Goal: Task Accomplishment & Management: Use online tool/utility

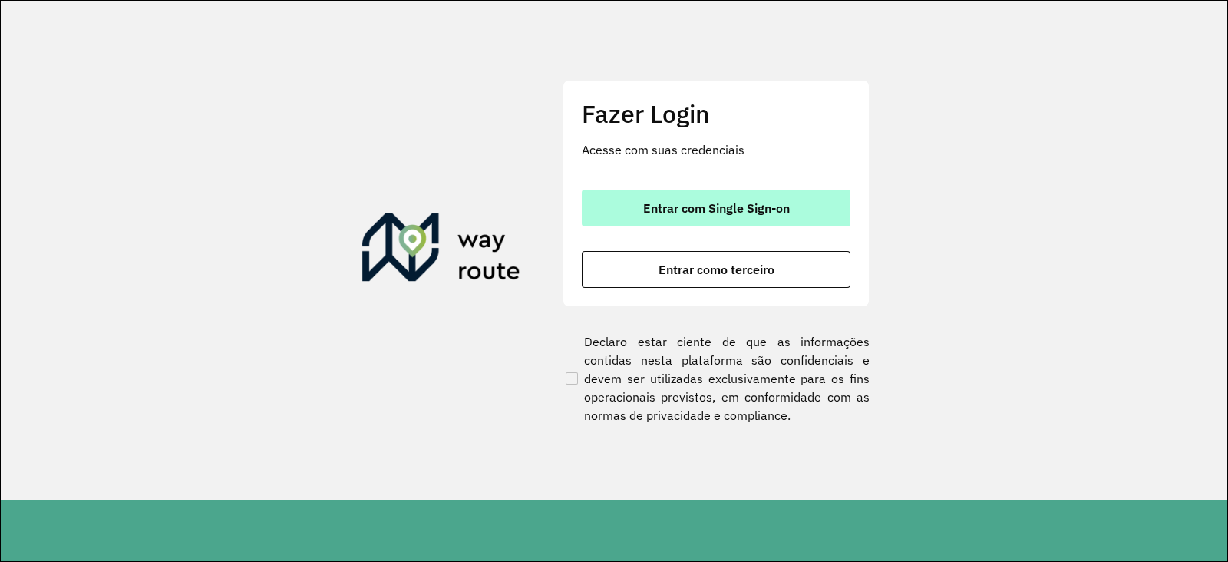
click at [774, 224] on button "Entrar com Single Sign-on" at bounding box center [716, 208] width 269 height 37
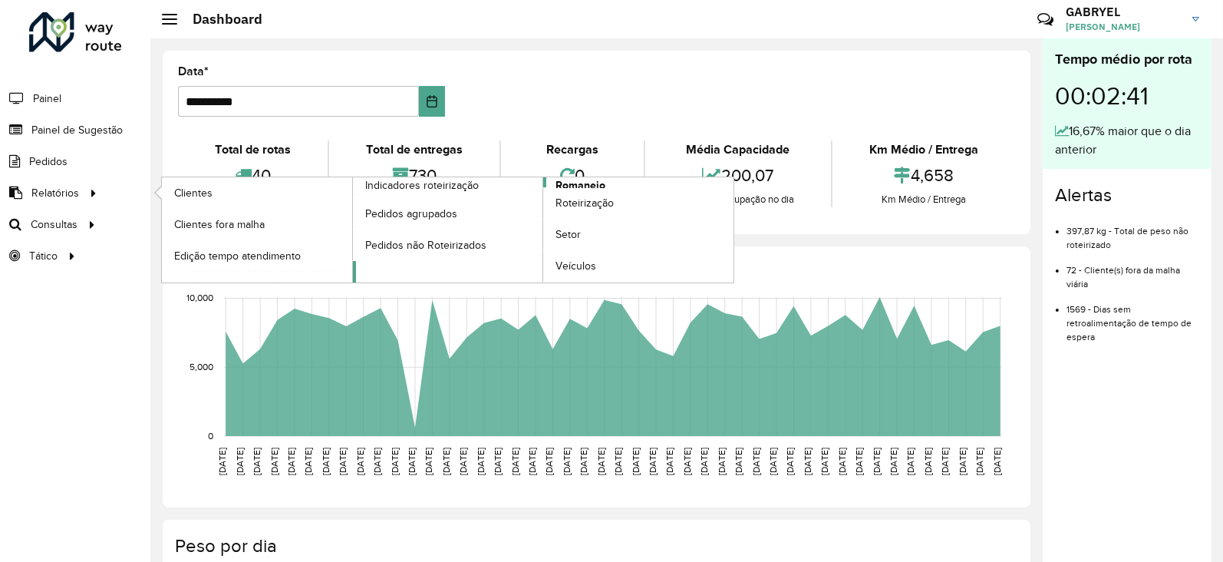
click at [587, 180] on span "Romaneio" at bounding box center [581, 185] width 50 height 16
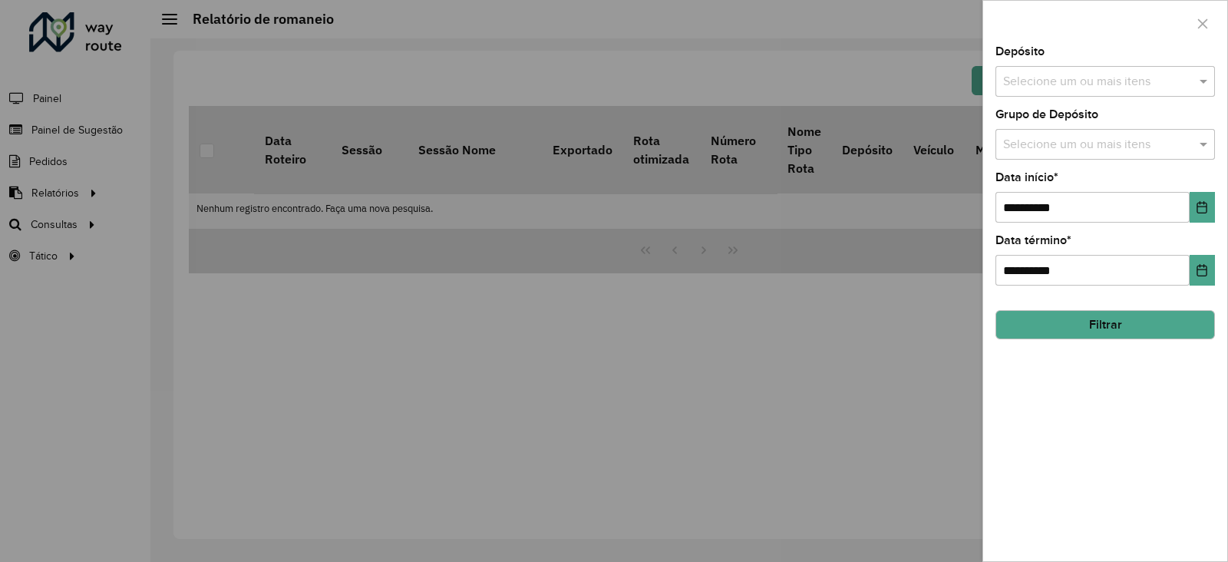
drag, startPoint x: 1192, startPoint y: 226, endPoint x: 1199, endPoint y: 219, distance: 9.8
click at [1197, 220] on div "**********" at bounding box center [1105, 303] width 244 height 515
click at [1201, 210] on icon "Choose Date" at bounding box center [1202, 207] width 12 height 12
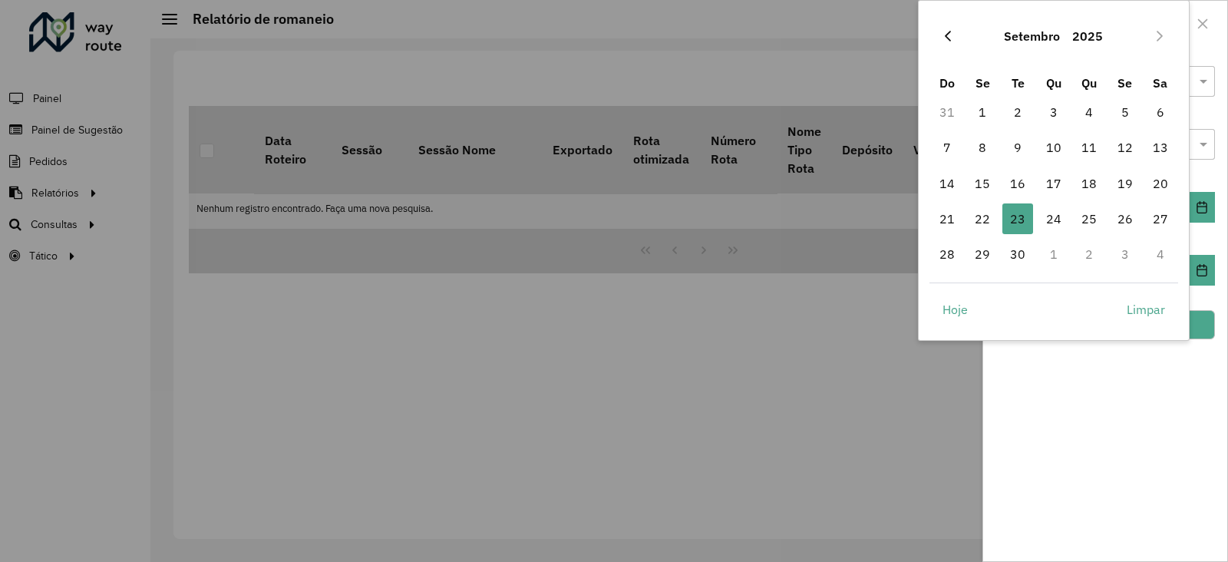
click at [945, 32] on icon "Previous Month" at bounding box center [948, 36] width 12 height 12
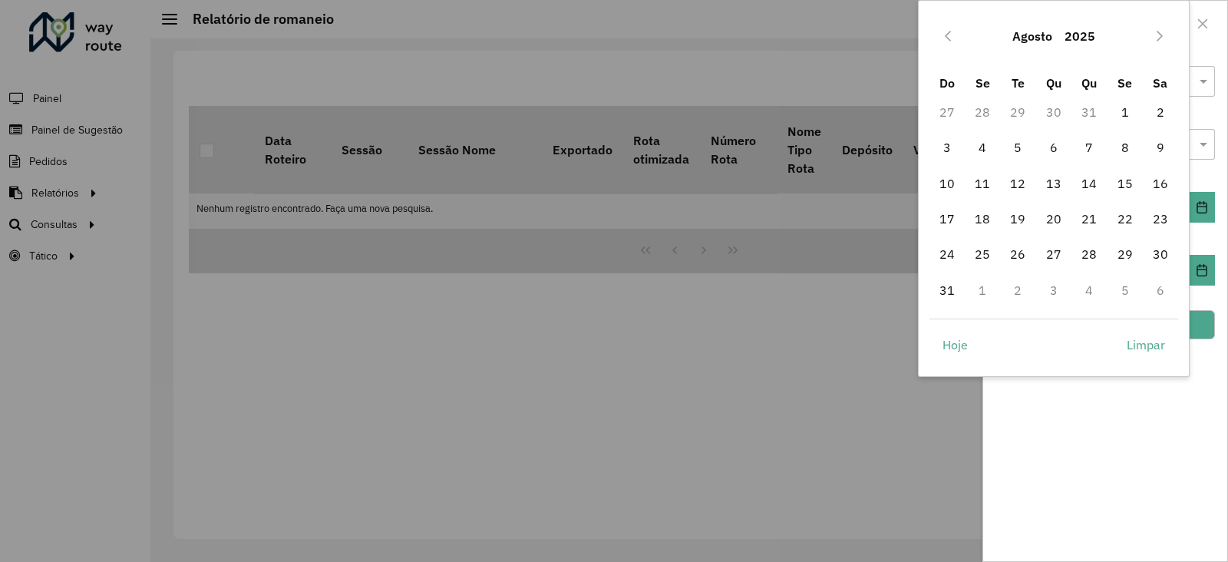
click at [945, 32] on icon "Previous Month" at bounding box center [948, 36] width 12 height 12
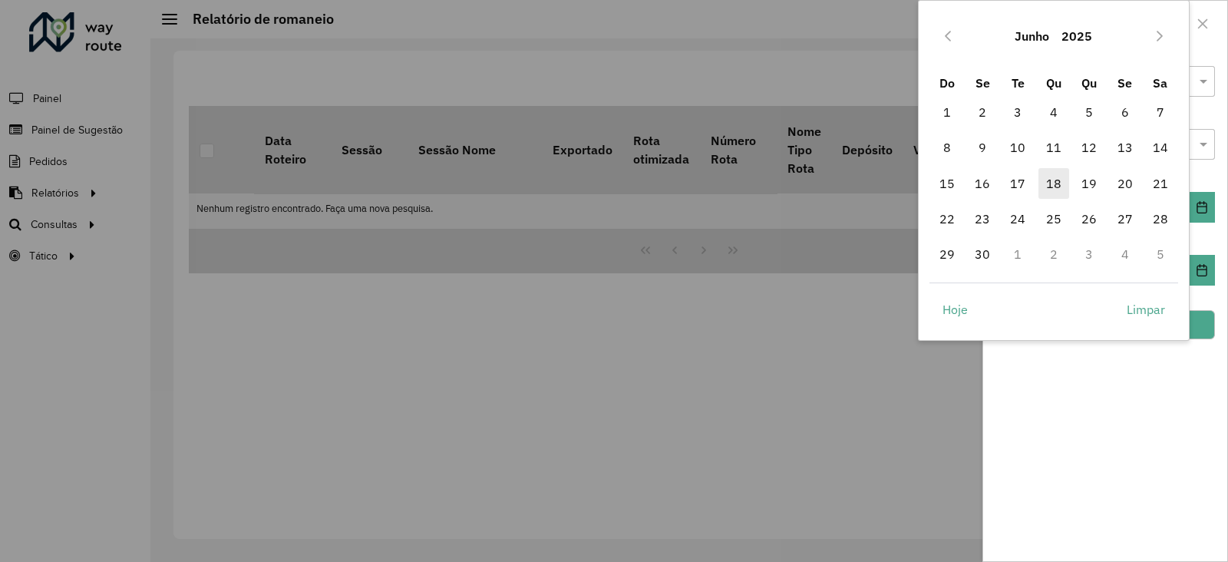
click at [1059, 190] on span "18" at bounding box center [1053, 183] width 31 height 31
type input "**********"
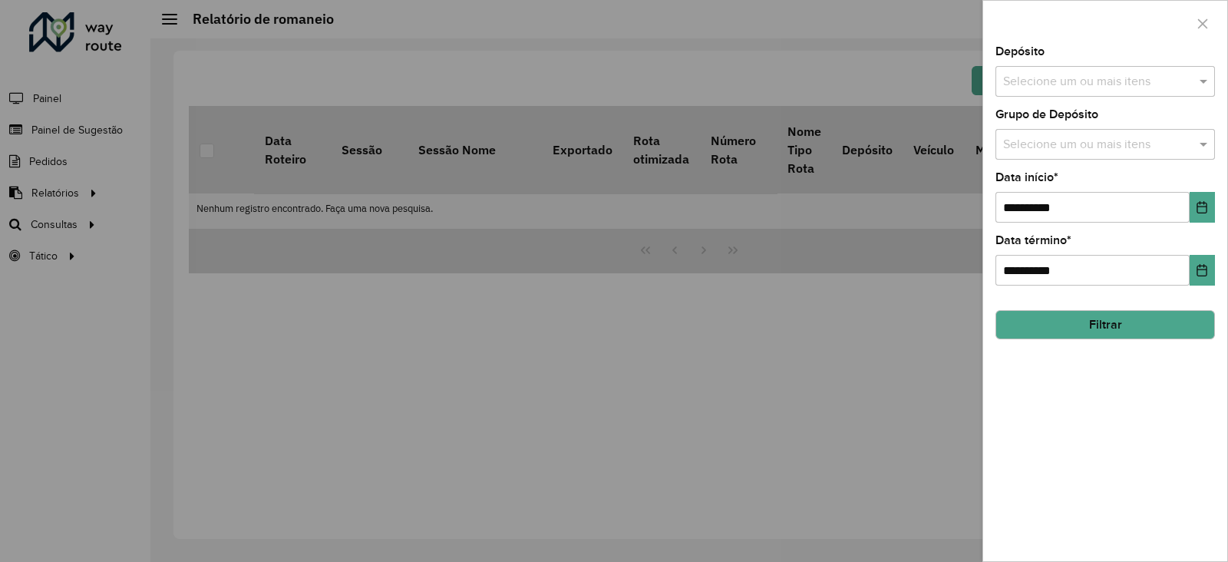
click at [1112, 329] on button "Filtrar" at bounding box center [1105, 324] width 220 height 29
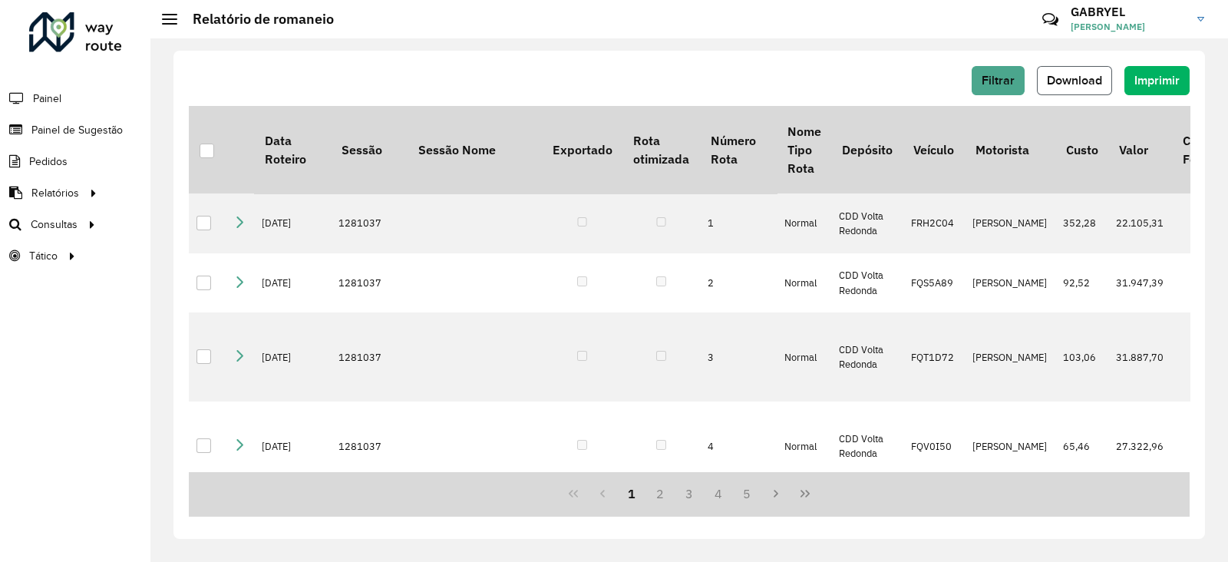
click at [1094, 83] on span "Download" at bounding box center [1074, 80] width 55 height 13
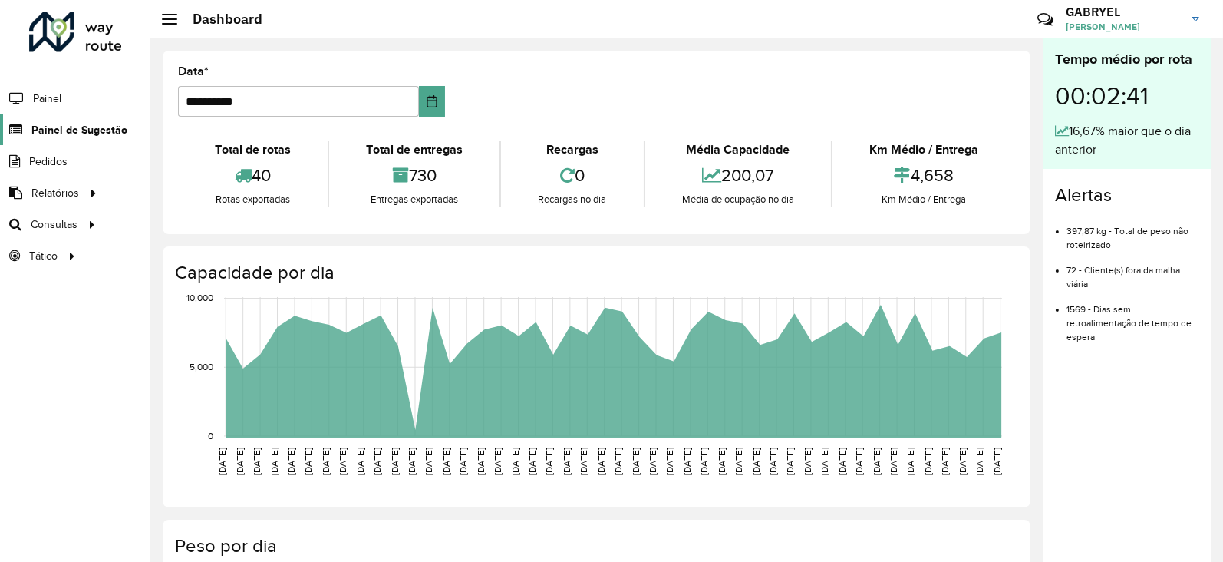
click at [54, 134] on span "Painel de Sugestão" at bounding box center [79, 130] width 96 height 16
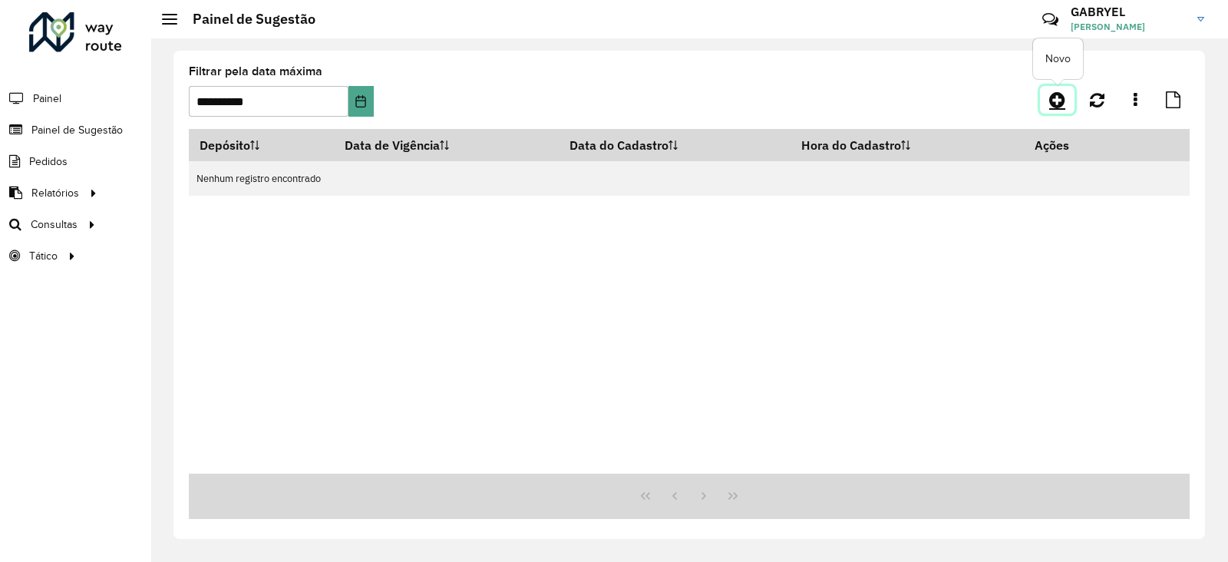
click at [1061, 92] on icon at bounding box center [1057, 100] width 16 height 18
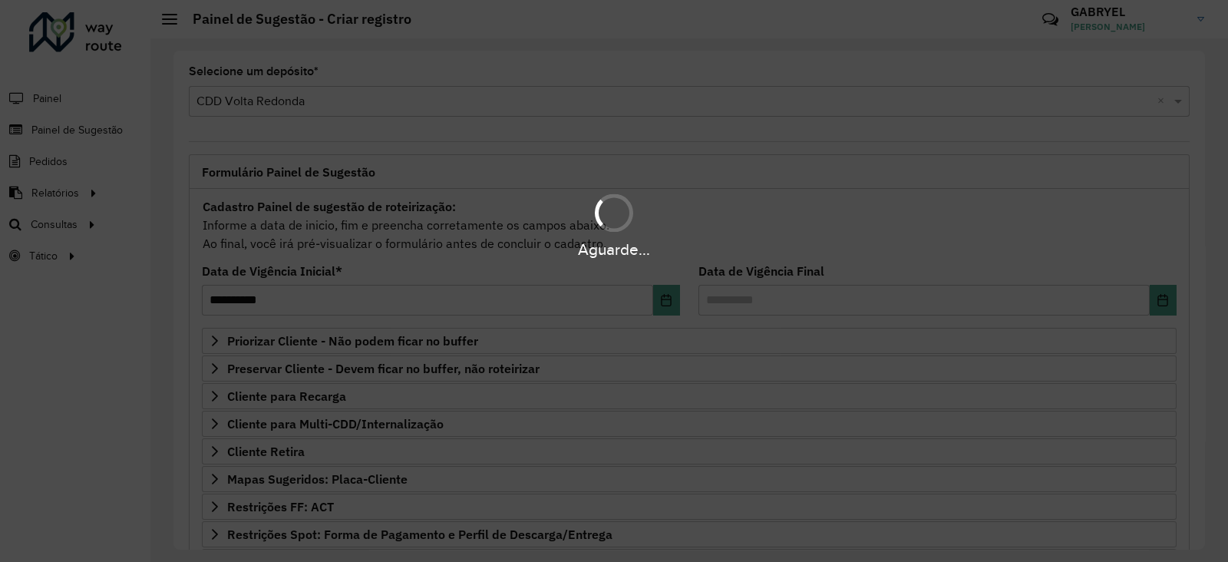
click at [78, 135] on div "Aguarde..." at bounding box center [614, 281] width 1228 height 562
click at [67, 128] on div "Aguarde..." at bounding box center [614, 281] width 1228 height 562
click at [67, 128] on hb-app "**********" at bounding box center [614, 281] width 1228 height 562
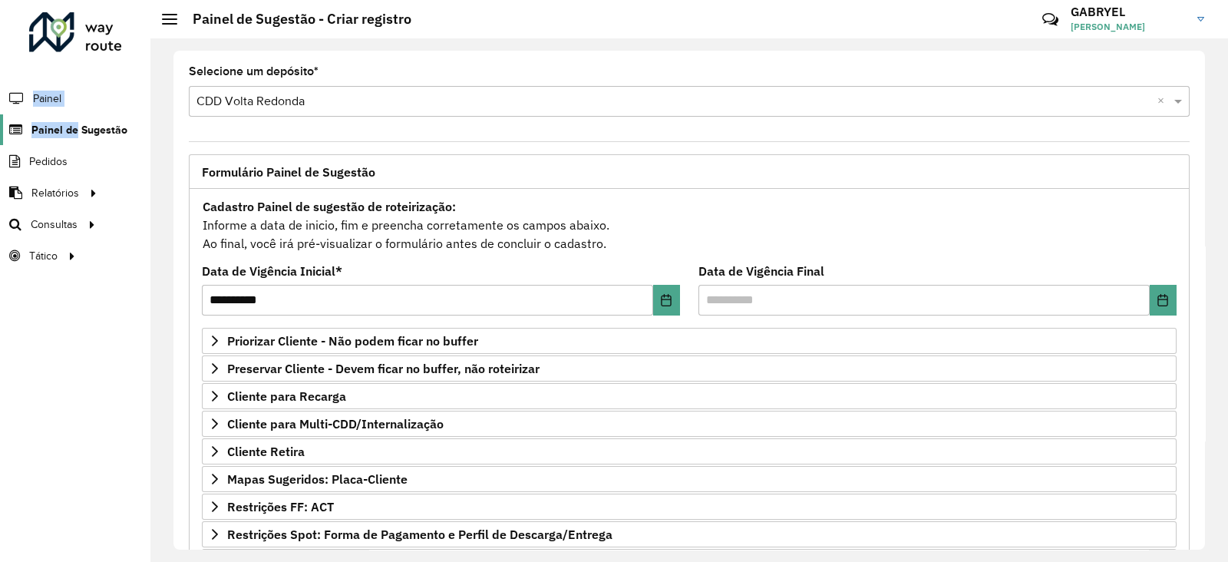
click at [67, 128] on span "Painel de Sugestão" at bounding box center [79, 130] width 96 height 16
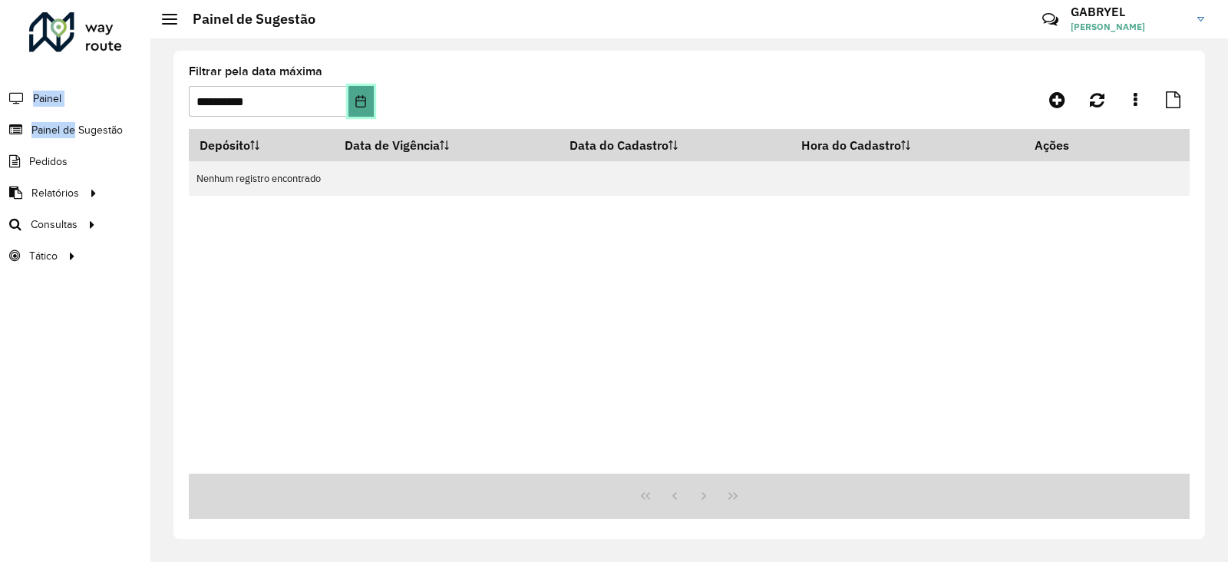
click at [353, 99] on button "Choose Date" at bounding box center [360, 101] width 25 height 31
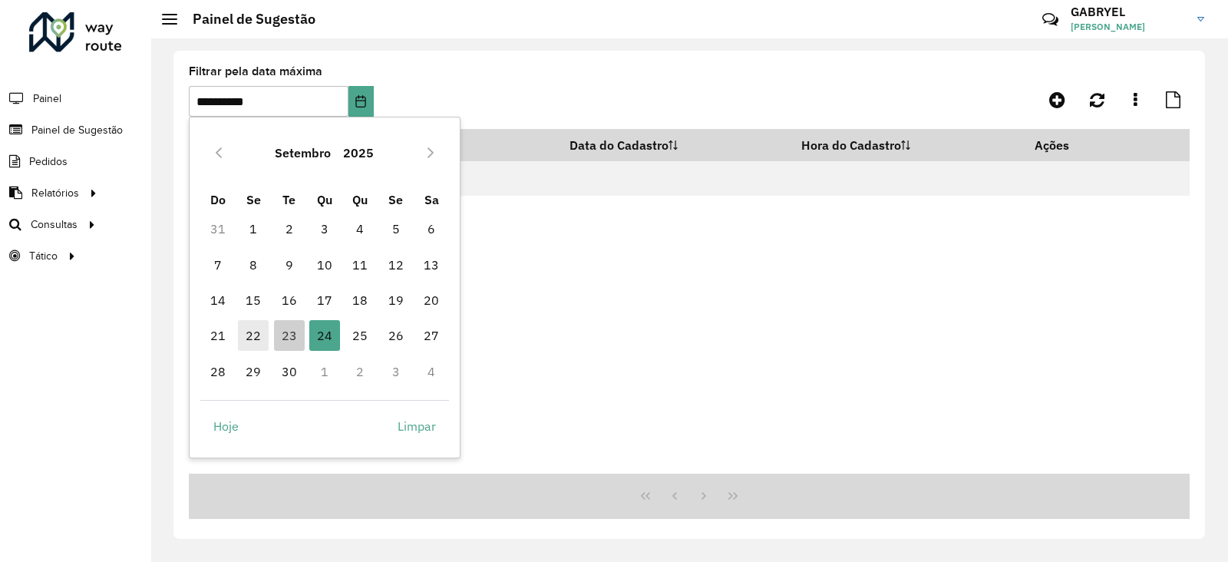
click at [259, 329] on span "22" at bounding box center [253, 335] width 31 height 31
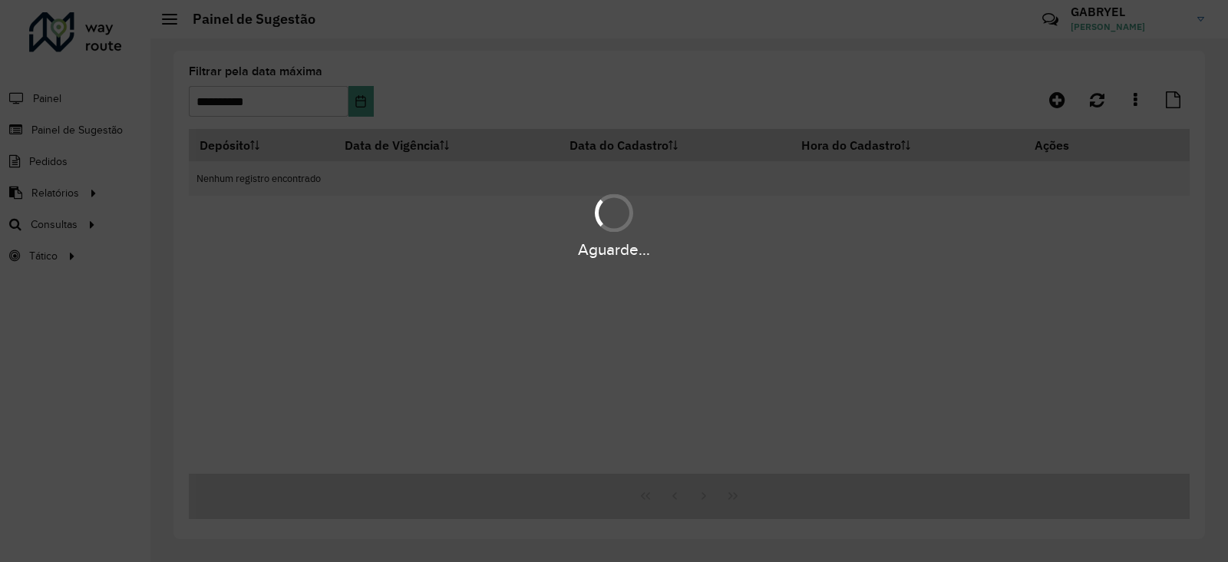
click at [633, 79] on div "Aguarde..." at bounding box center [614, 281] width 1228 height 562
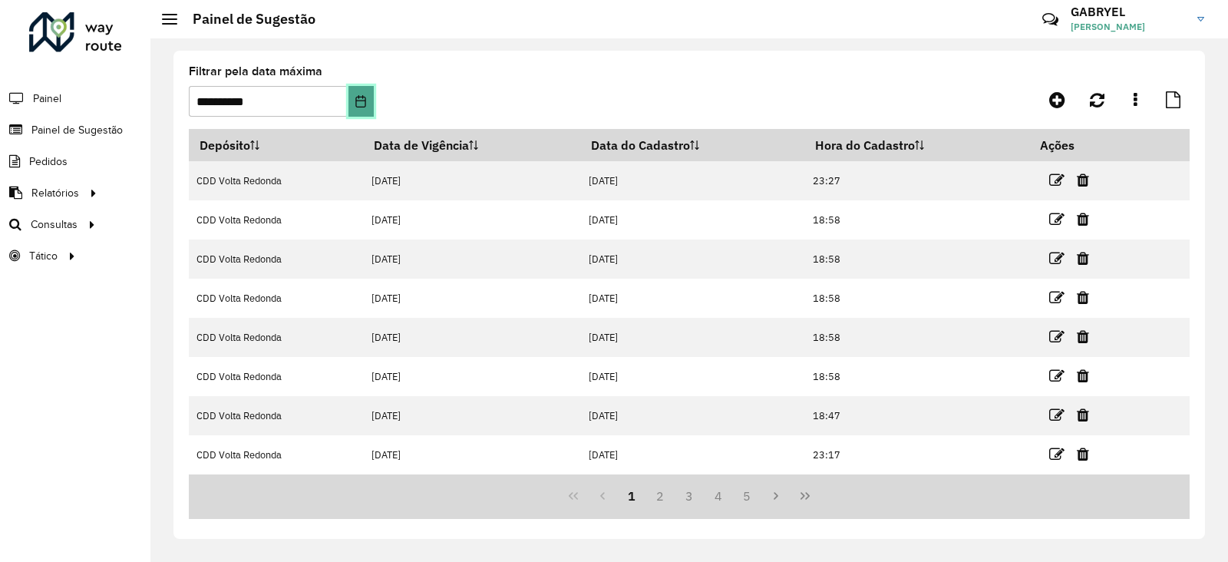
click at [351, 105] on button "Choose Date" at bounding box center [360, 101] width 25 height 31
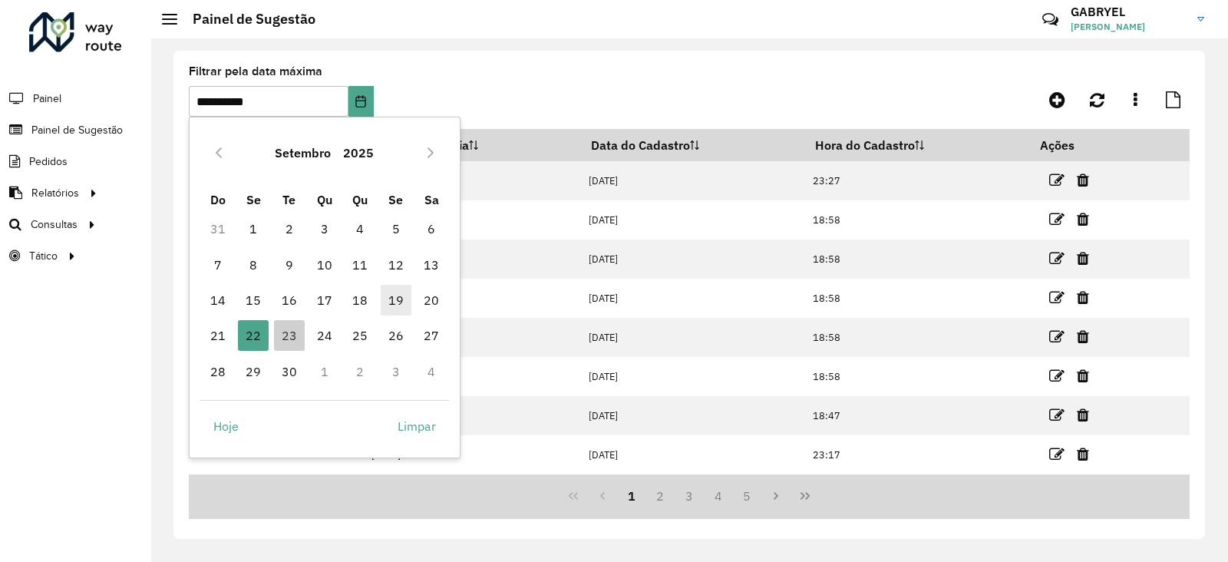
click at [387, 301] on span "19" at bounding box center [396, 300] width 31 height 31
type input "**********"
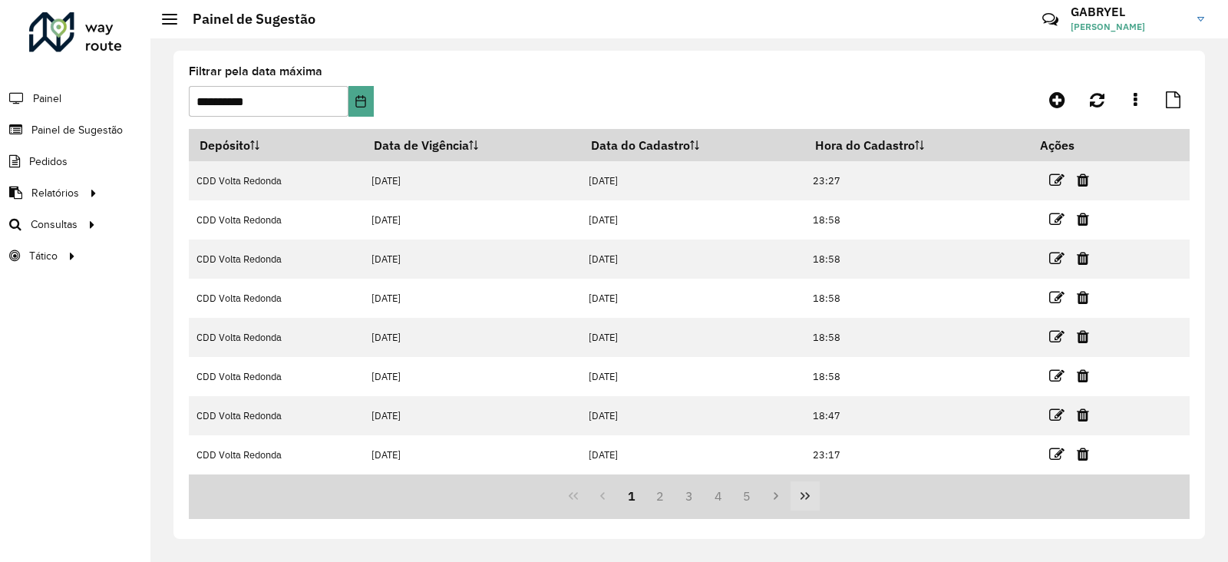
click at [806, 504] on button "Last Page" at bounding box center [805, 495] width 29 height 29
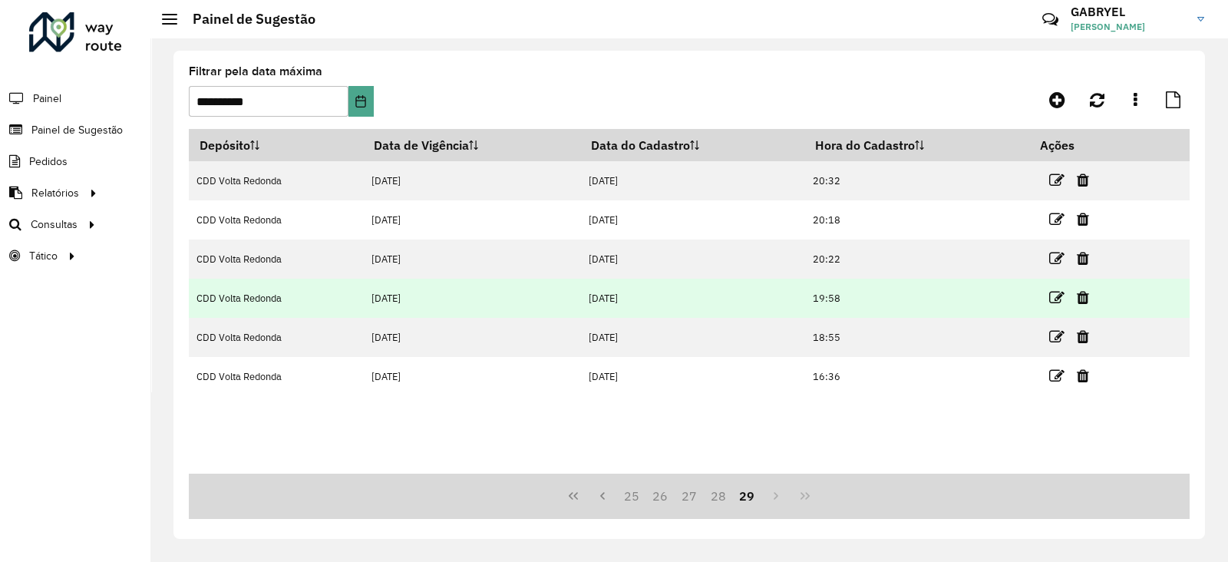
click at [1070, 312] on td at bounding box center [1076, 298] width 92 height 38
click at [1051, 301] on icon at bounding box center [1056, 297] width 15 height 15
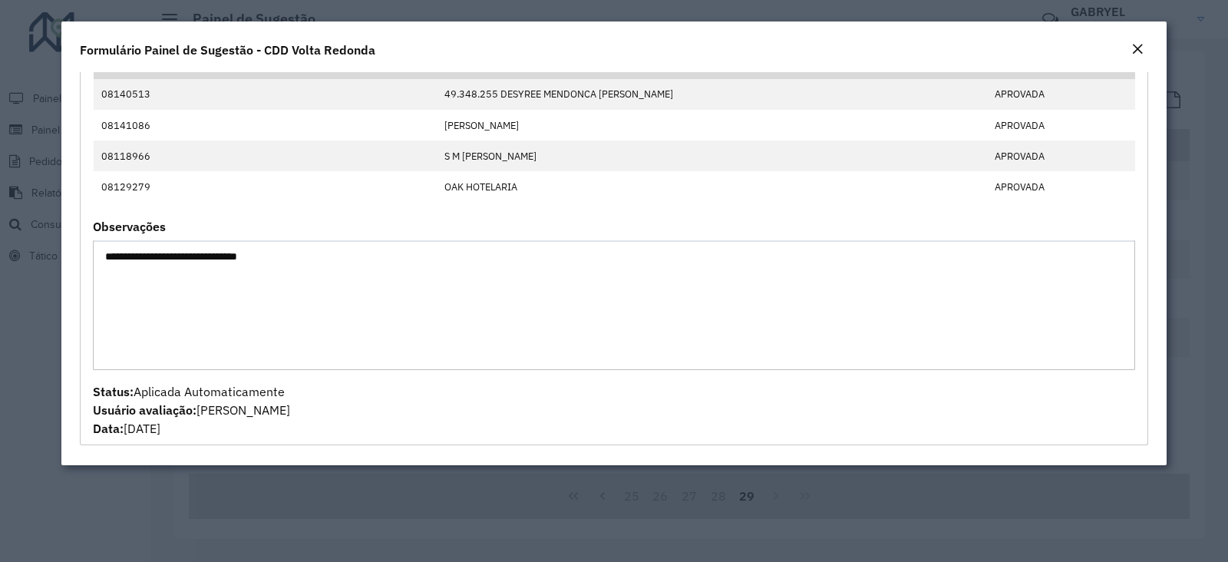
scroll to position [31, 0]
